Goal: Task Accomplishment & Management: Use online tool/utility

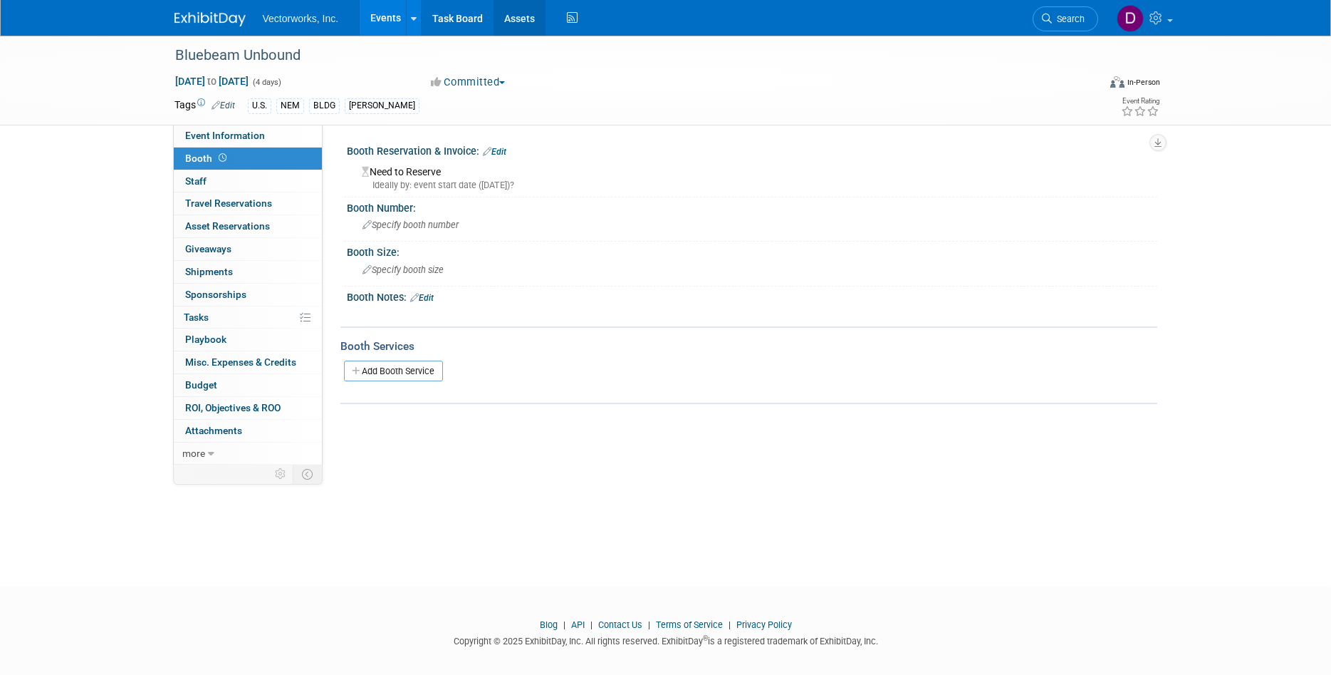
click at [521, 20] on link "Assets" at bounding box center [520, 18] width 52 height 36
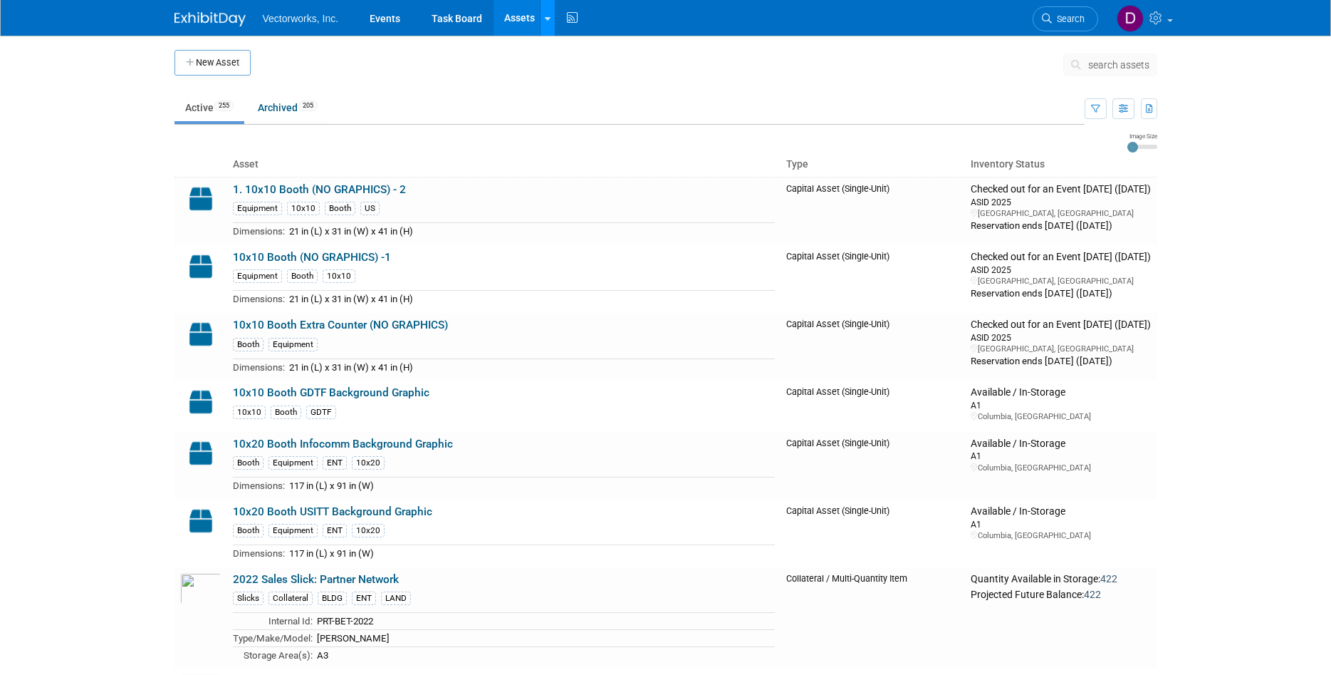
click at [541, 27] on link at bounding box center [547, 18] width 15 height 36
click at [559, 72] on icon at bounding box center [558, 71] width 14 height 10
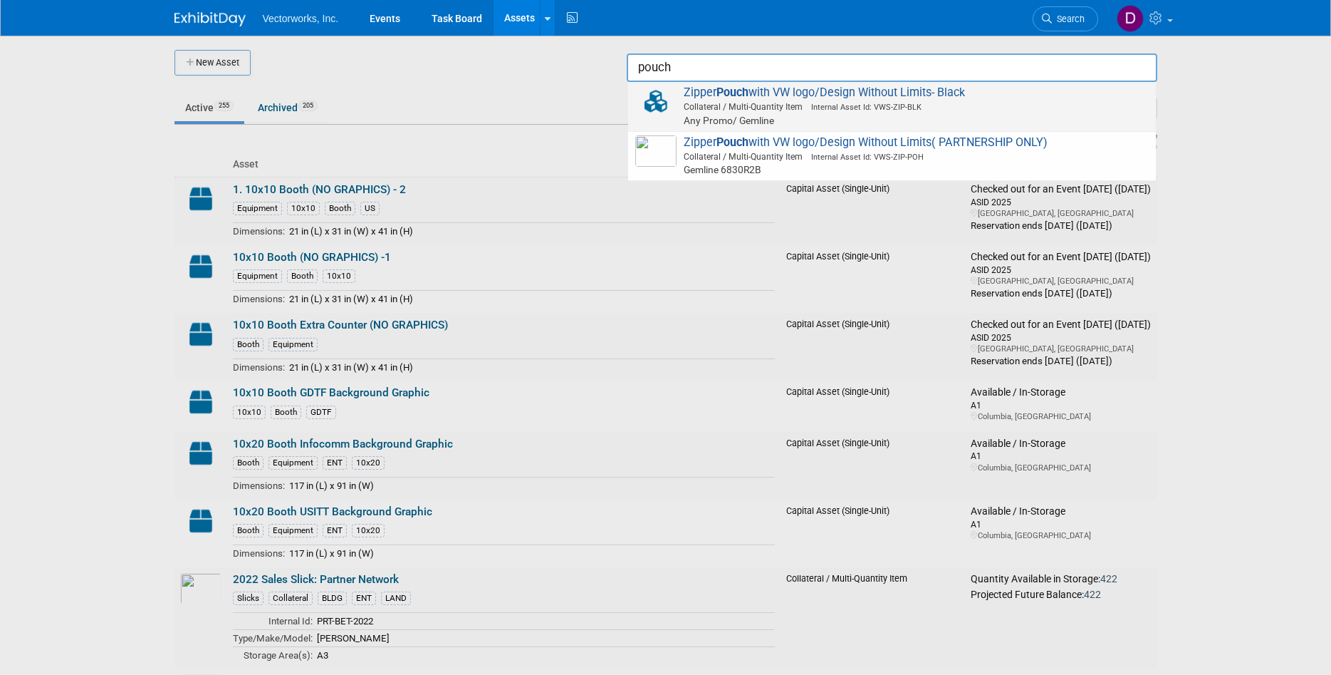
click at [692, 106] on span "Collateral / Multi-Quantity Item Internal Asset Id: VWS-ZIP-BLK" at bounding box center [894, 106] width 509 height 13
type input "Zipper Pouch with VW logo/Design Without Limits- Black"
